Goal: Task Accomplishment & Management: Use online tool/utility

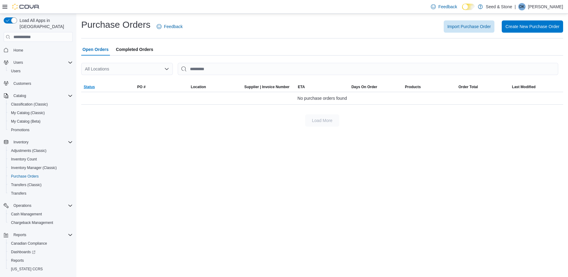
scroll to position [11, 0]
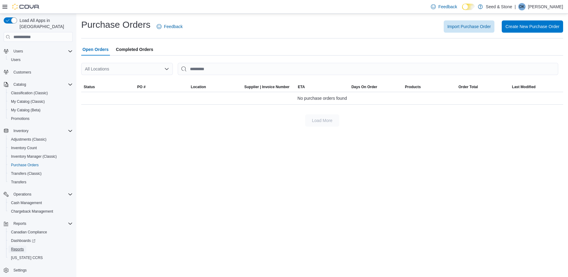
click at [20, 245] on button "Reports" at bounding box center [40, 249] width 69 height 9
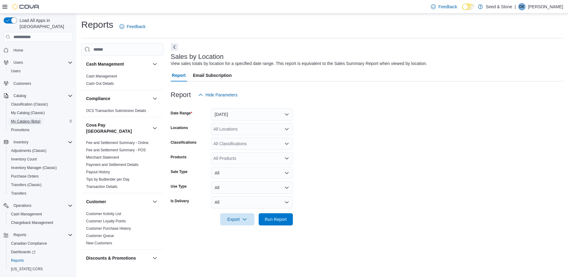
click at [30, 119] on span "My Catalog (Beta)" at bounding box center [26, 121] width 30 height 5
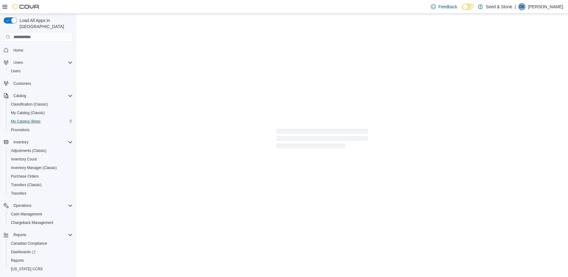
select select "**********"
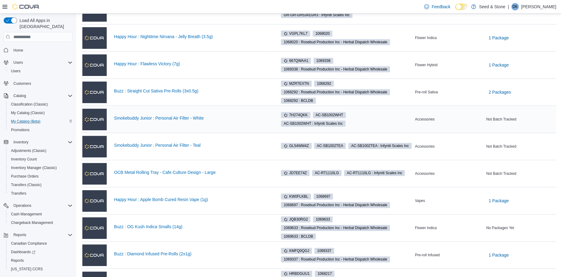
scroll to position [163, 0]
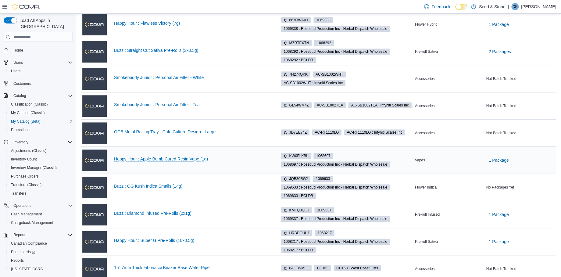
click at [150, 158] on link "Happy Hour : Apple Bomb Cured Resin Vape (1g)" at bounding box center [192, 159] width 156 height 5
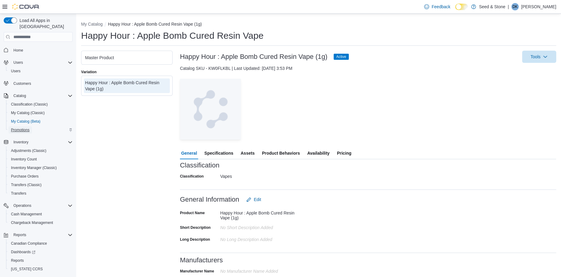
click at [25, 128] on span "Promotions" at bounding box center [20, 130] width 19 height 5
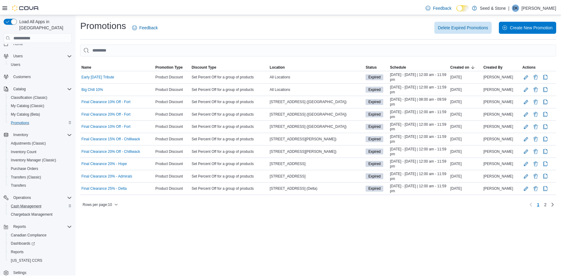
scroll to position [11, 0]
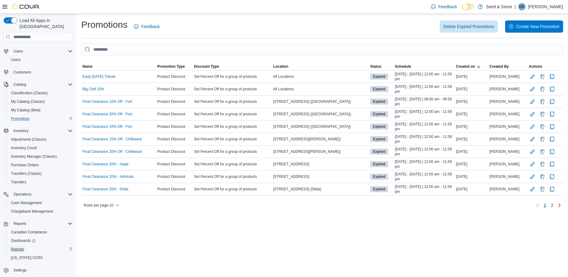
click at [19, 246] on span "Reports" at bounding box center [17, 249] width 13 height 7
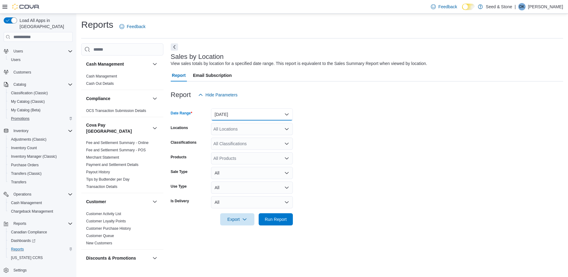
click at [285, 114] on button "[DATE]" at bounding box center [252, 114] width 82 height 12
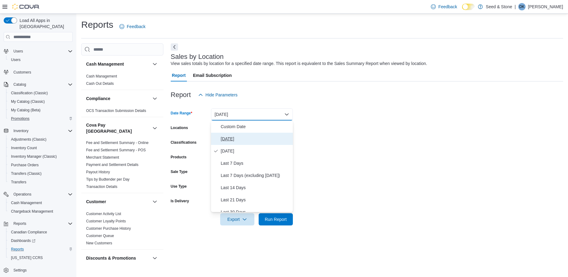
click at [264, 138] on span "[DATE]" at bounding box center [256, 138] width 70 height 7
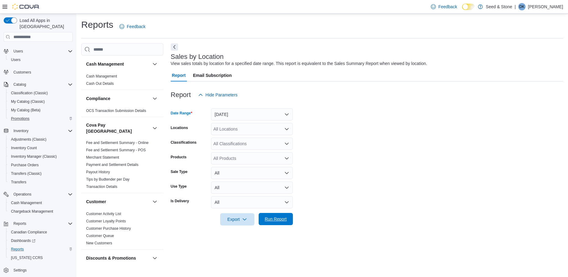
click at [274, 217] on span "Run Report" at bounding box center [276, 219] width 22 height 6
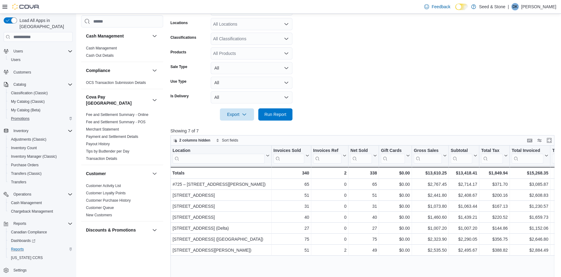
scroll to position [189, 0]
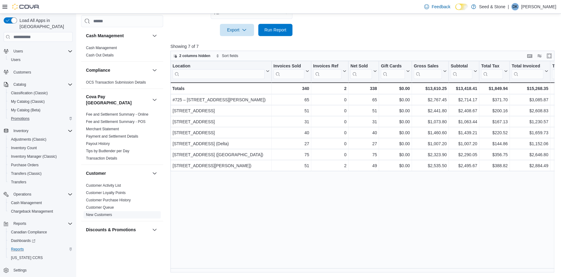
click at [107, 213] on link "New Customers" at bounding box center [99, 215] width 26 height 4
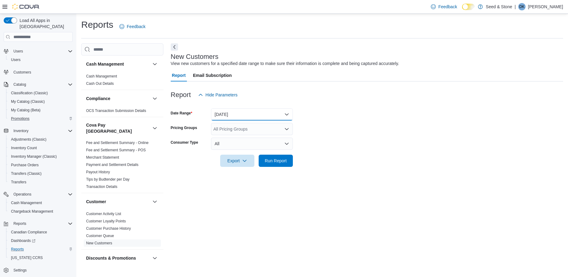
click at [265, 113] on button "[DATE]" at bounding box center [252, 114] width 82 height 12
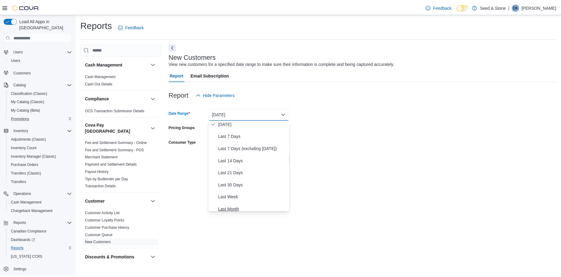
scroll to position [41, 0]
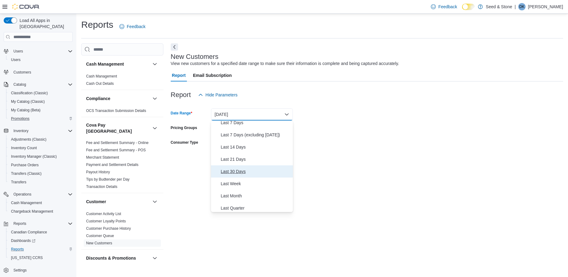
click at [240, 171] on span "Last 30 Days" at bounding box center [256, 171] width 70 height 7
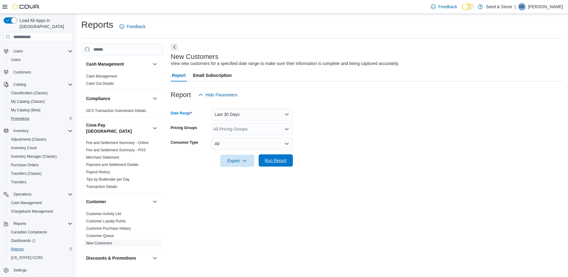
click at [280, 163] on span "Run Report" at bounding box center [276, 160] width 22 height 6
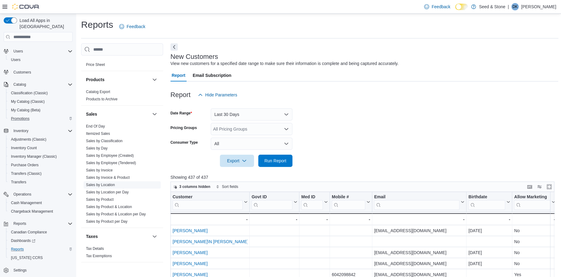
click at [114, 183] on link "Sales by Location" at bounding box center [100, 185] width 29 height 4
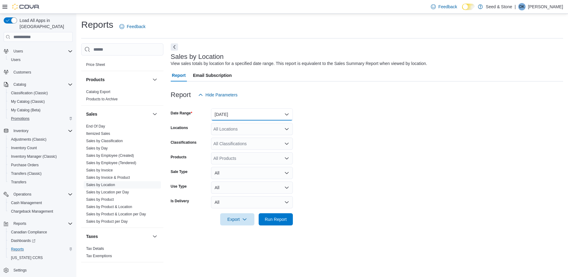
click at [277, 116] on button "[DATE]" at bounding box center [252, 114] width 82 height 12
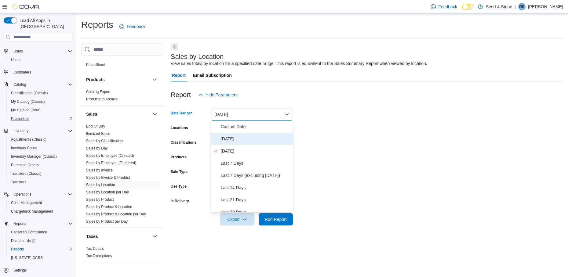
click at [250, 135] on span "Today" at bounding box center [256, 138] width 70 height 7
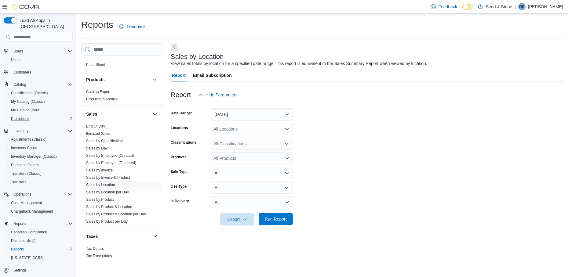
click at [276, 219] on span "Run Report" at bounding box center [276, 219] width 22 height 6
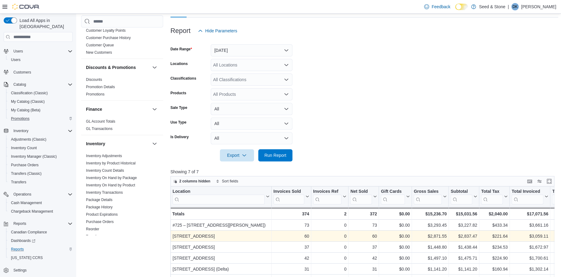
scroll to position [122, 0]
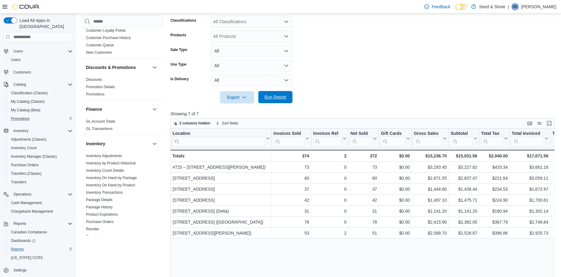
click at [275, 98] on span "Run Report" at bounding box center [276, 97] width 22 height 6
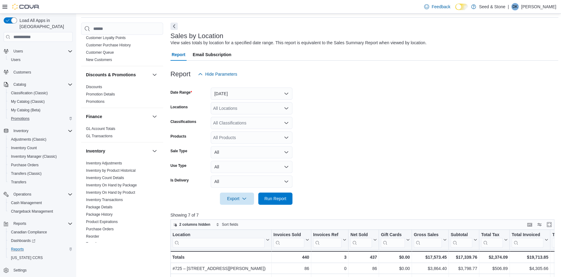
scroll to position [0, 0]
